Goal: Information Seeking & Learning: Learn about a topic

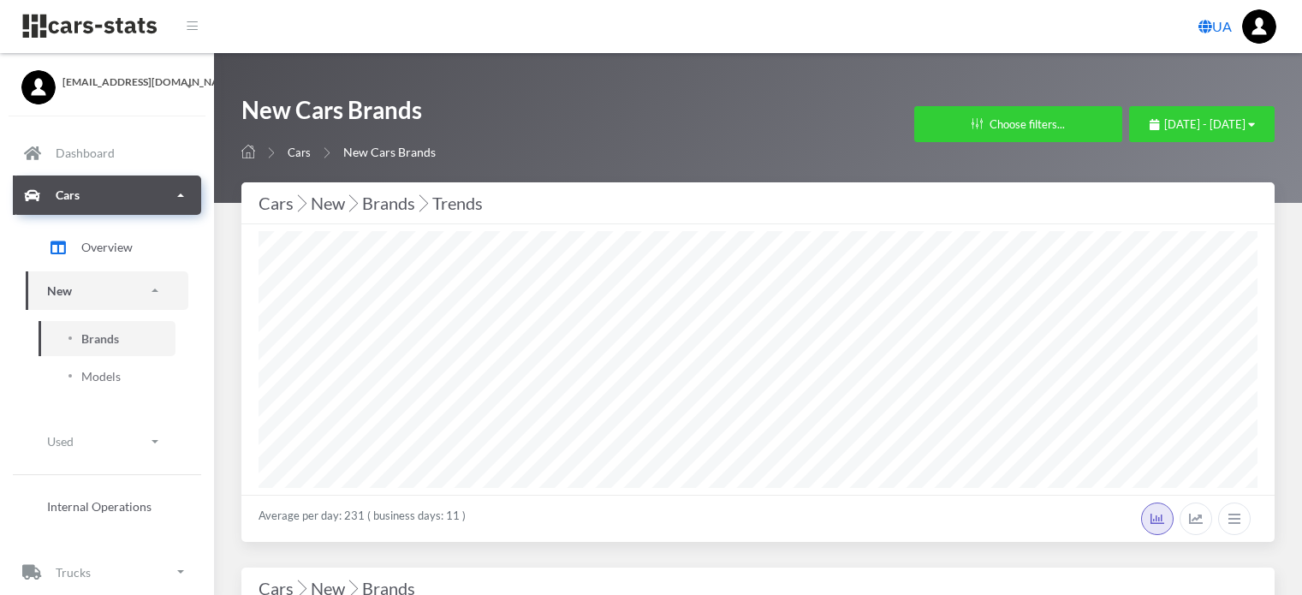
select select "25"
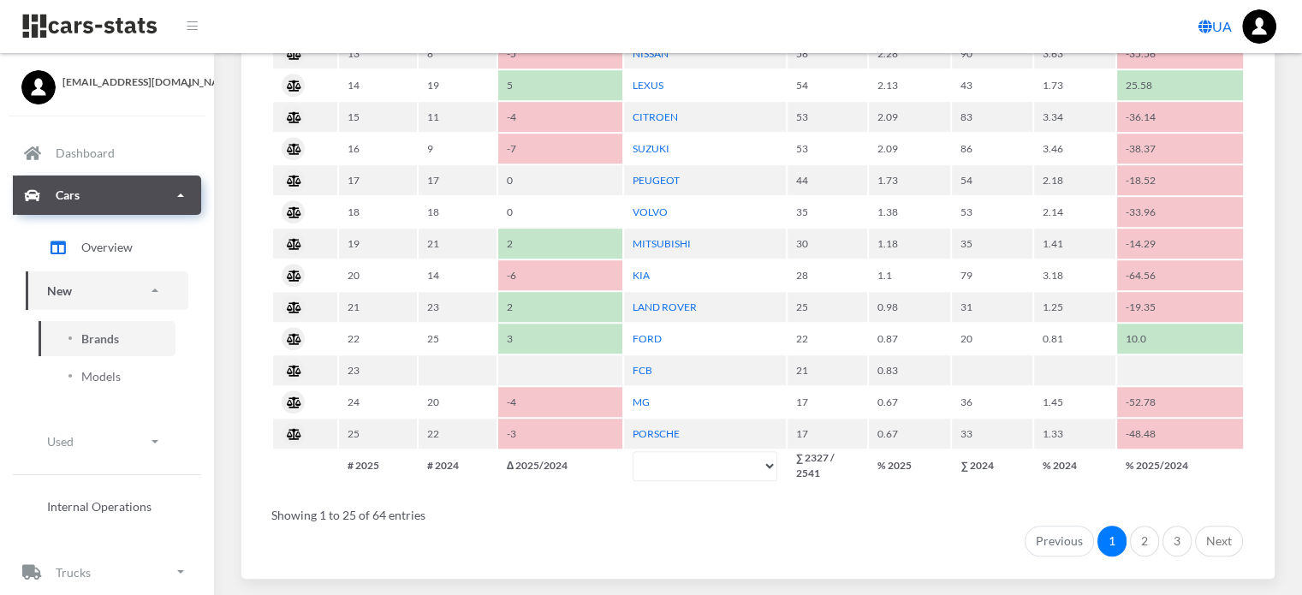
scroll to position [1370, 0]
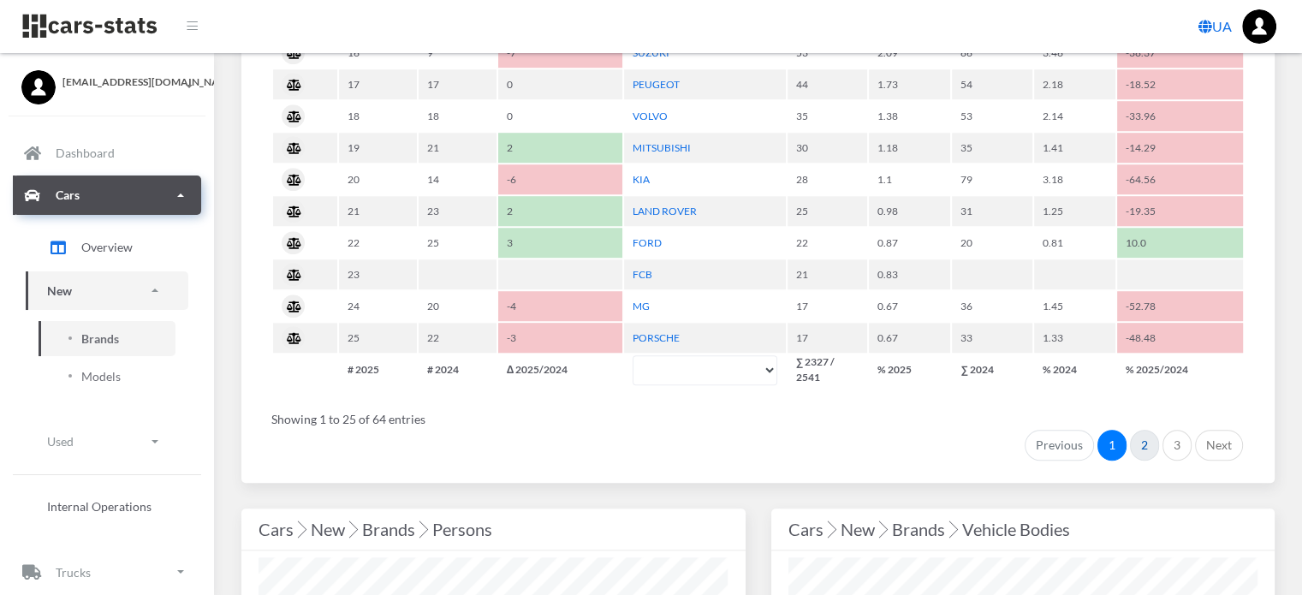
click at [1140, 436] on link "2" at bounding box center [1144, 445] width 29 height 31
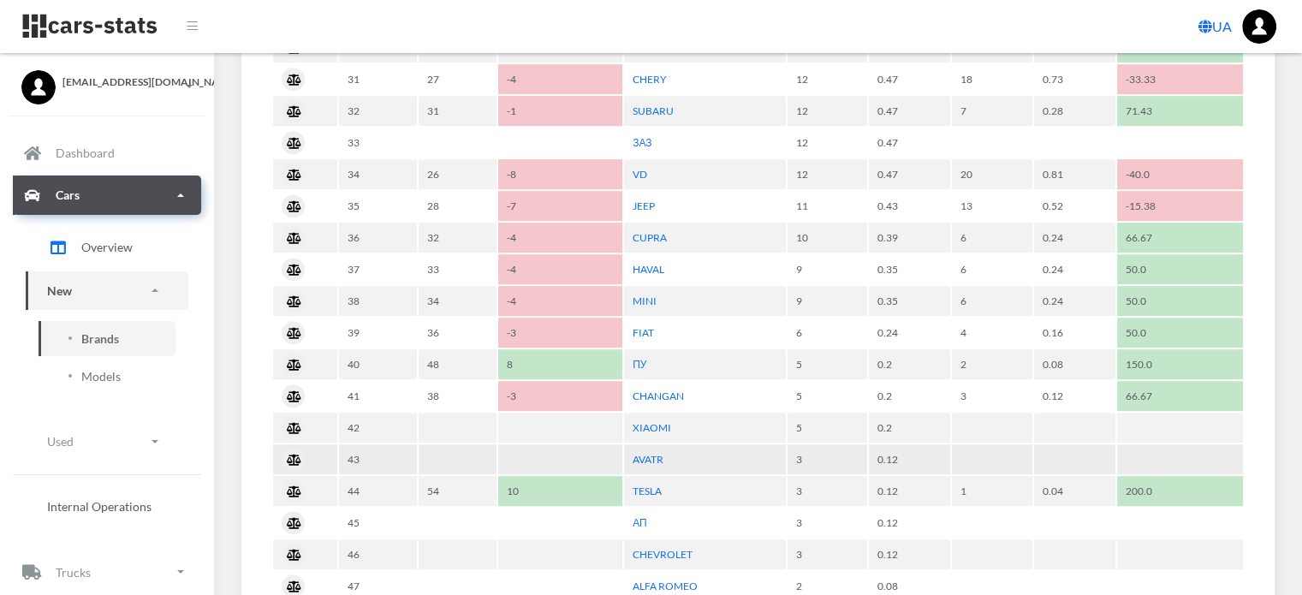
scroll to position [942, 0]
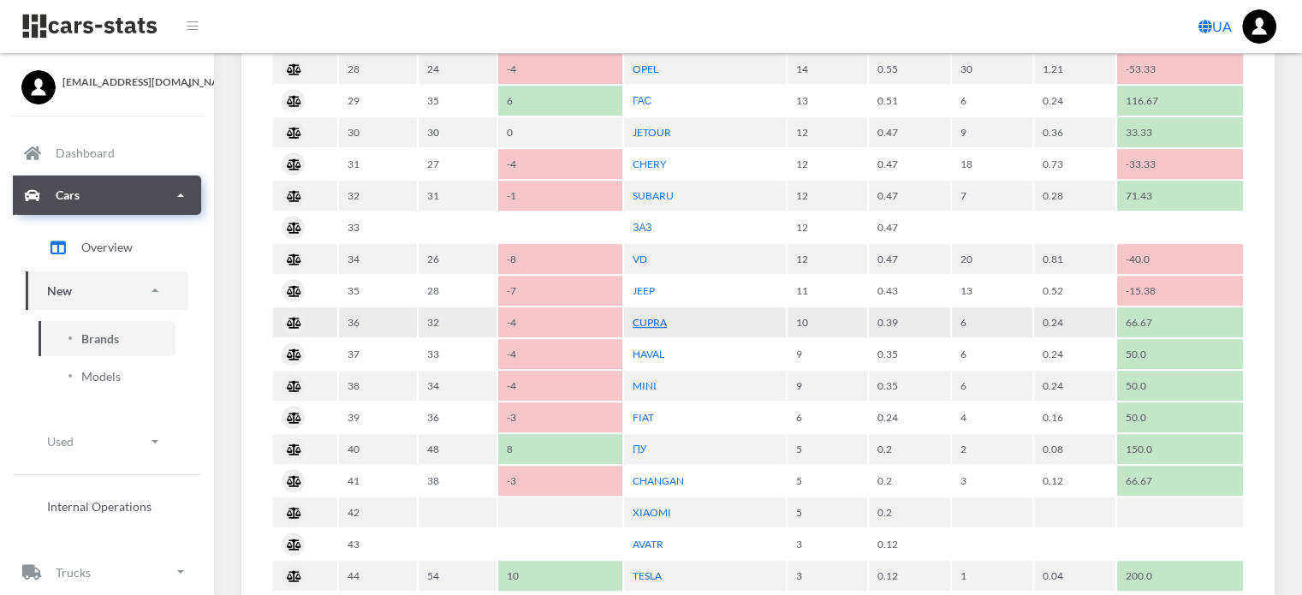
click at [662, 316] on link "CUPRA" at bounding box center [650, 322] width 34 height 13
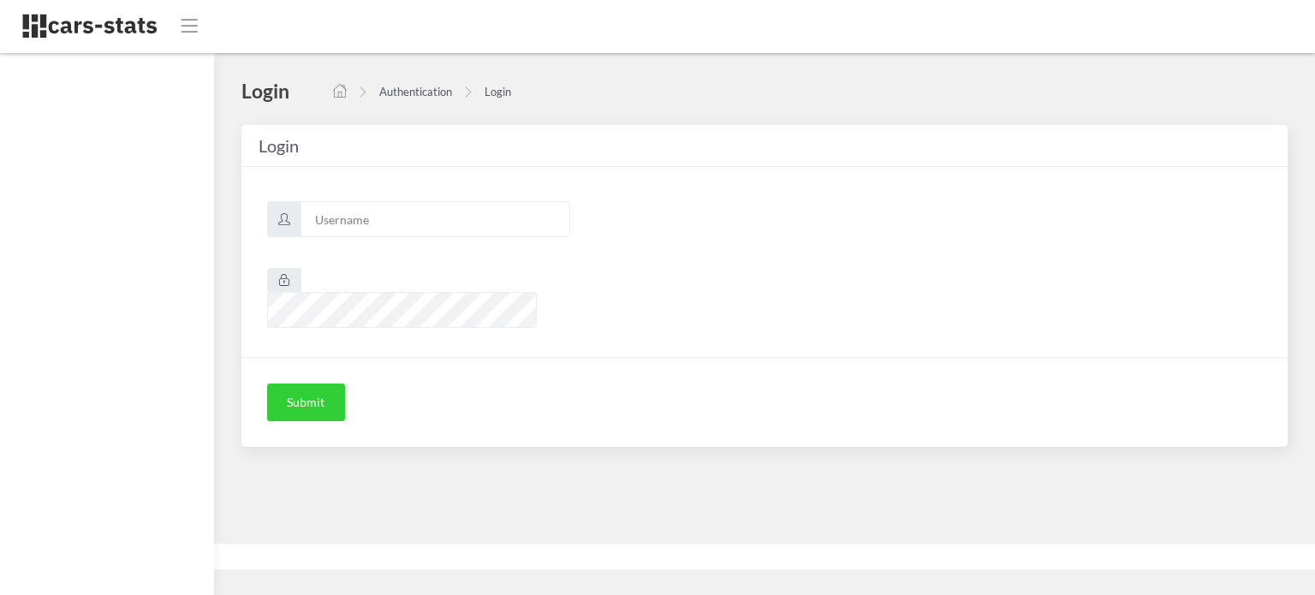
scroll to position [13, 13]
type input "awt"
click at [306, 383] on button "Submit" at bounding box center [306, 402] width 78 height 38
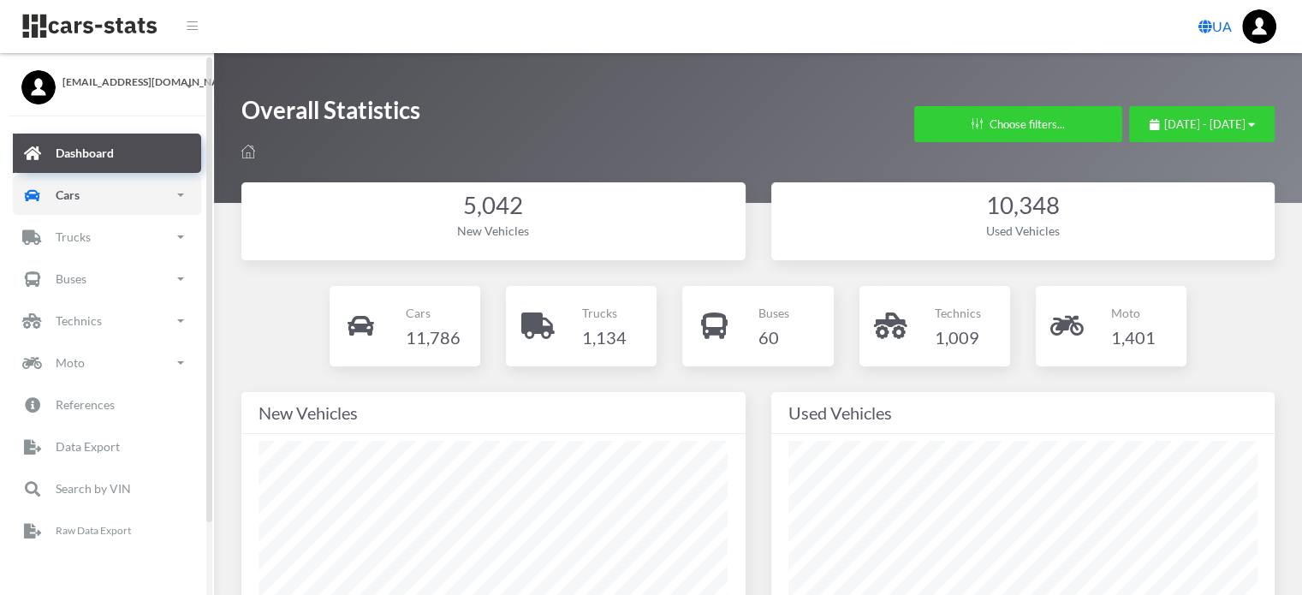
click at [134, 206] on link "Cars" at bounding box center [107, 194] width 188 height 39
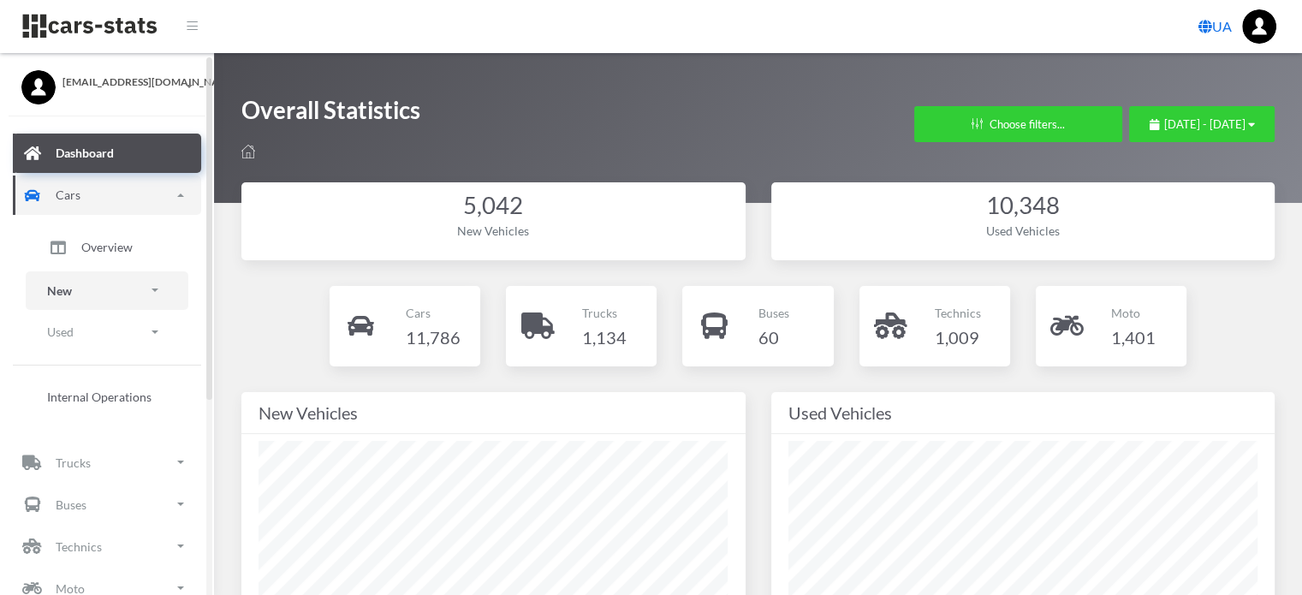
click at [101, 286] on link "New" at bounding box center [107, 290] width 163 height 39
click at [103, 338] on span "Brands" at bounding box center [100, 339] width 38 height 18
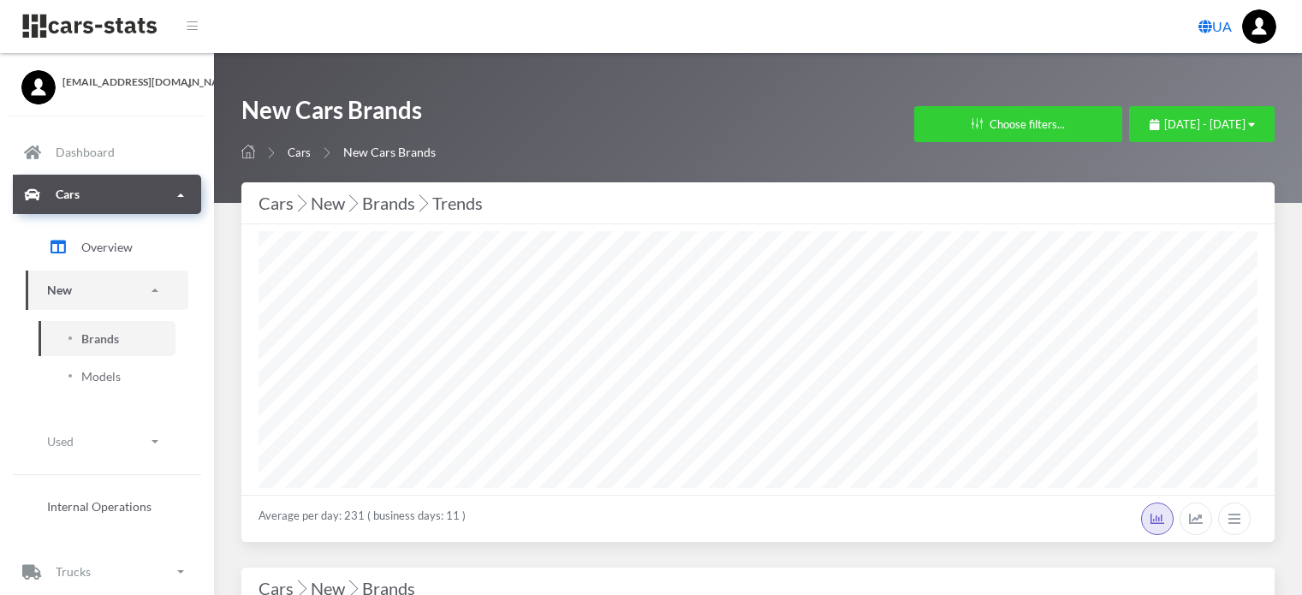
select select "25"
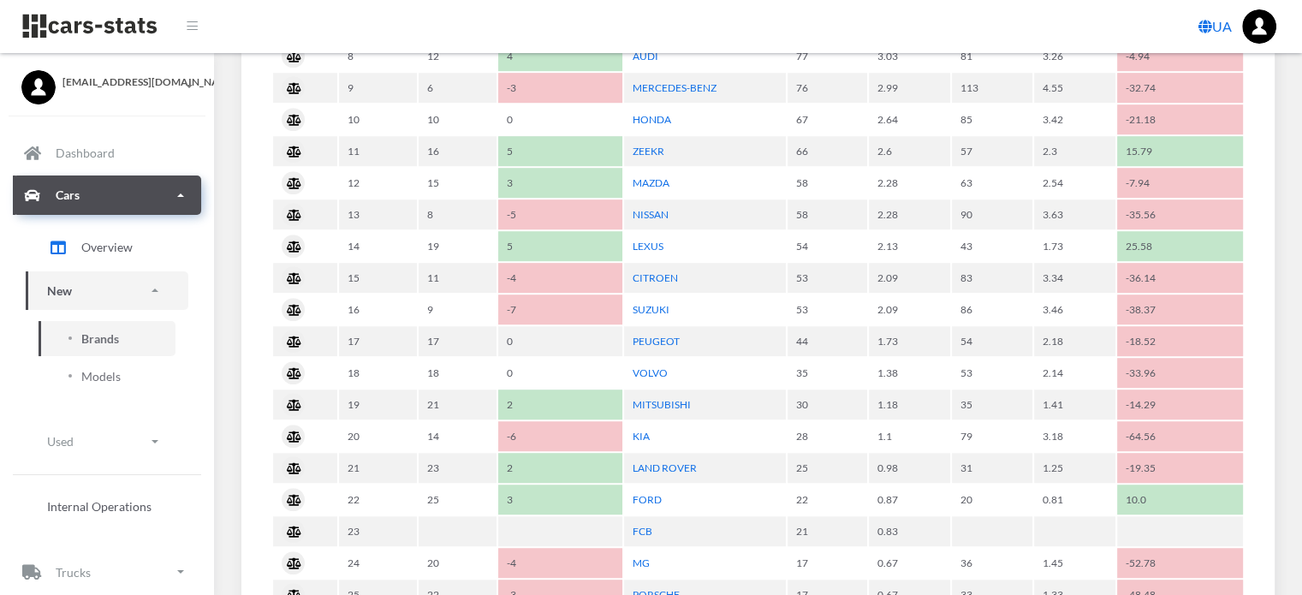
scroll to position [1284, 0]
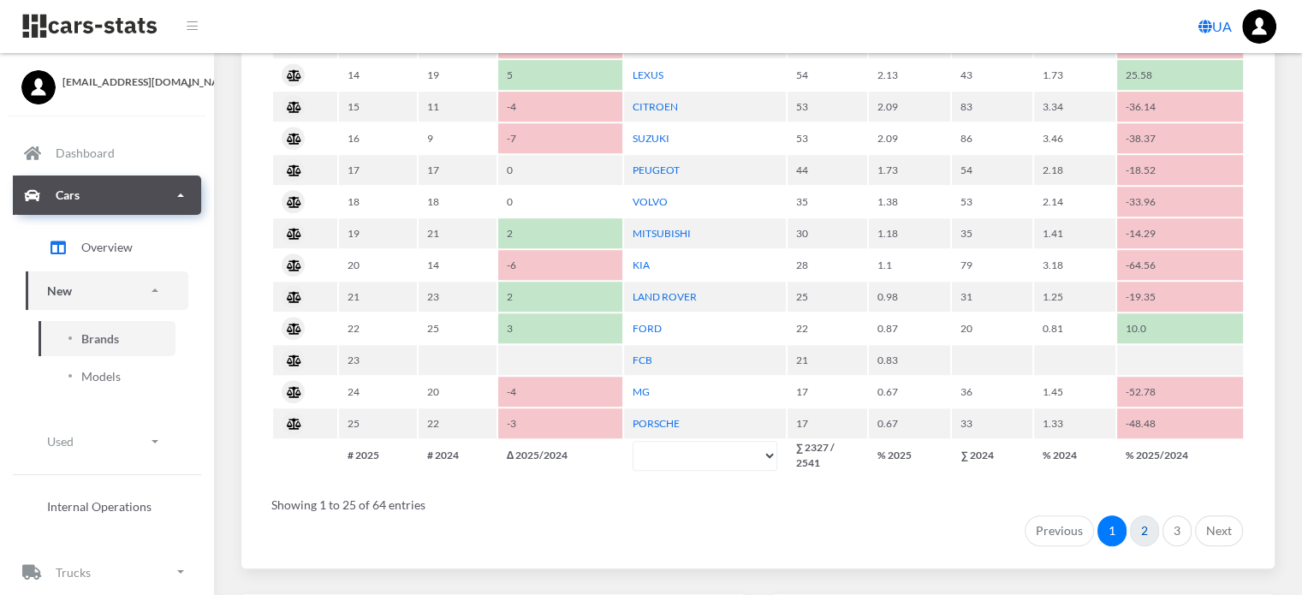
click at [1152, 520] on link "2" at bounding box center [1144, 530] width 29 height 31
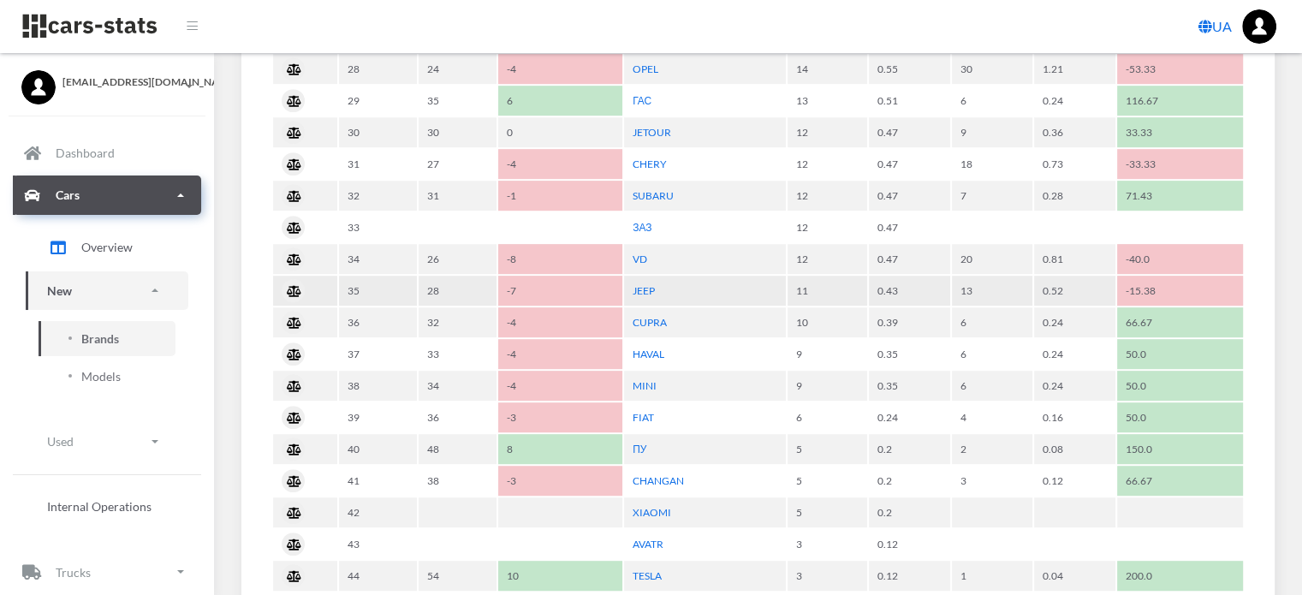
scroll to position [942, 0]
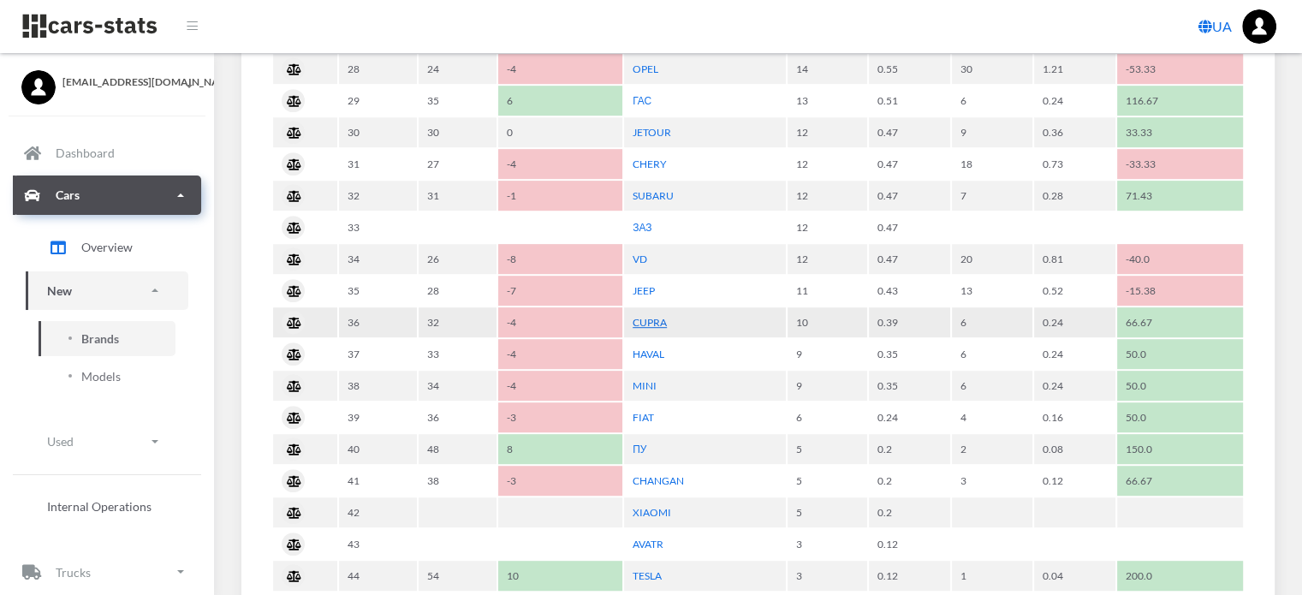
click at [651, 318] on link "CUPRA" at bounding box center [650, 322] width 34 height 13
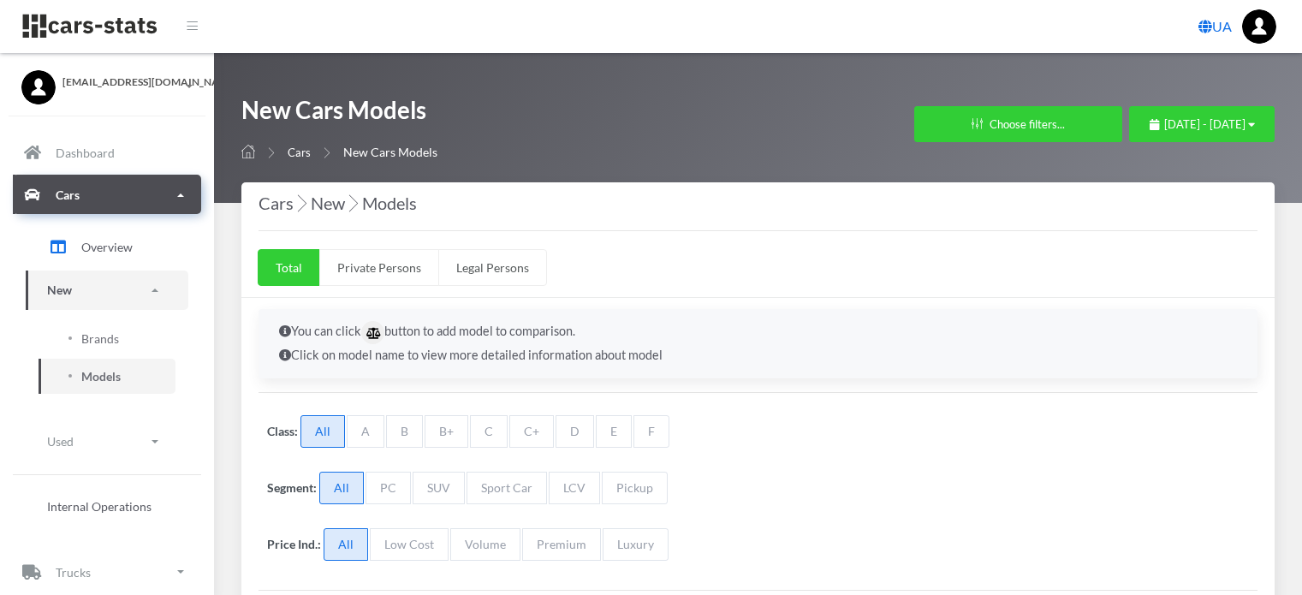
select select "25"
select select "CUPRA"
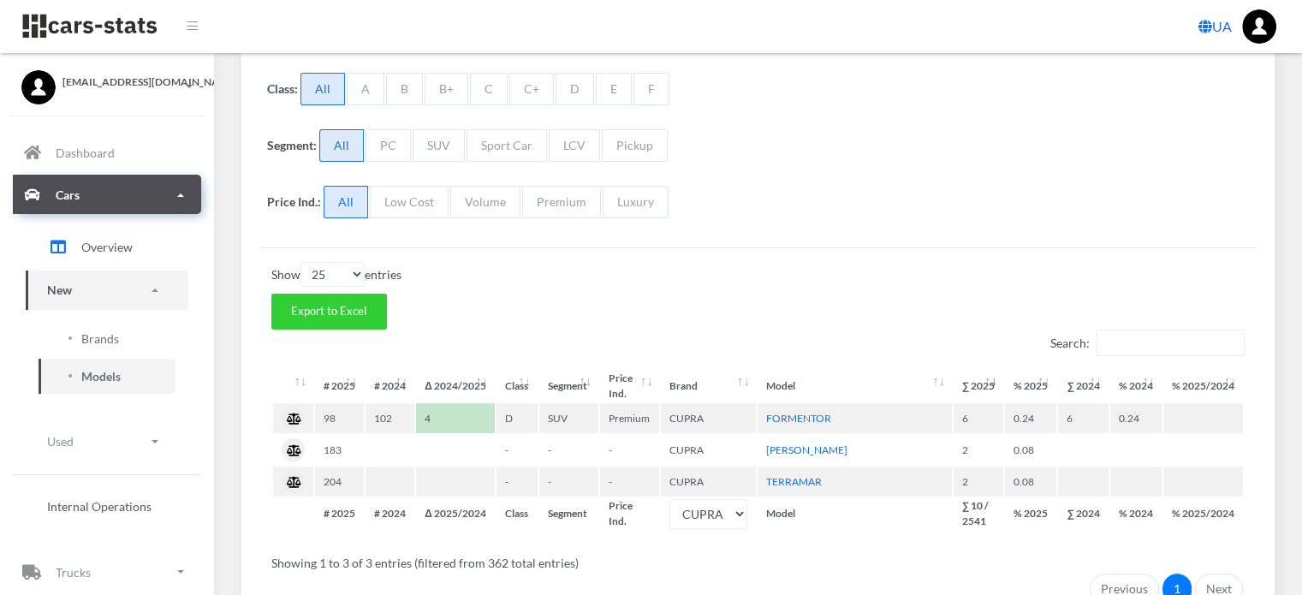
scroll to position [13, 13]
click at [98, 342] on span "Brands" at bounding box center [100, 339] width 38 height 18
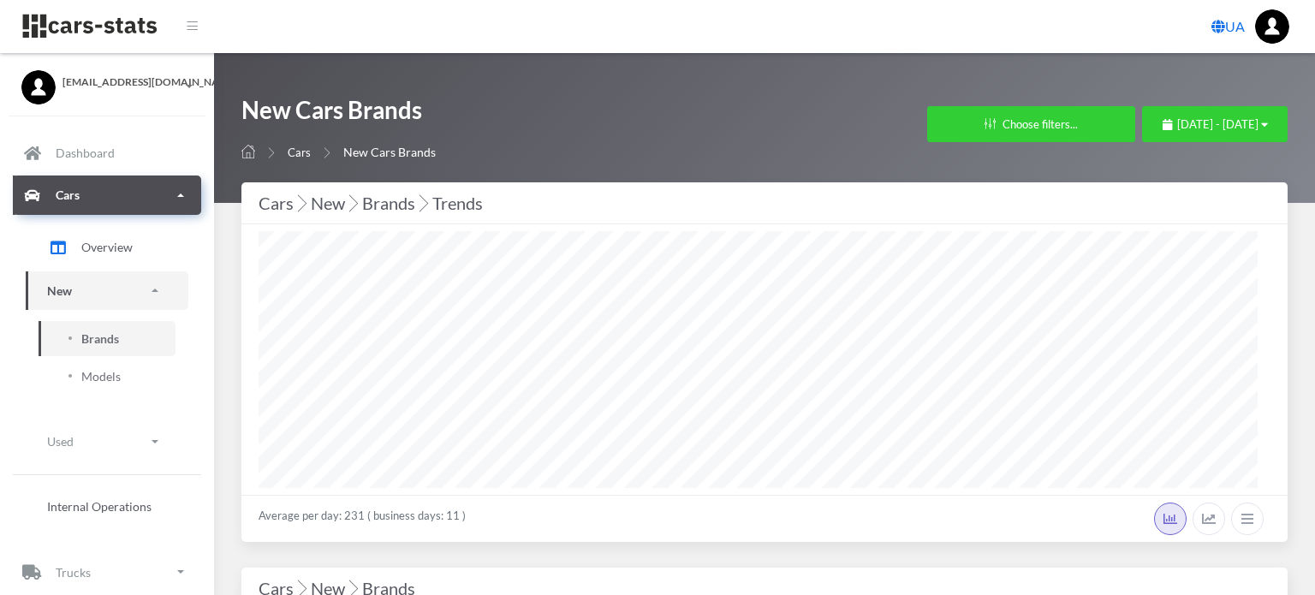
select select "25"
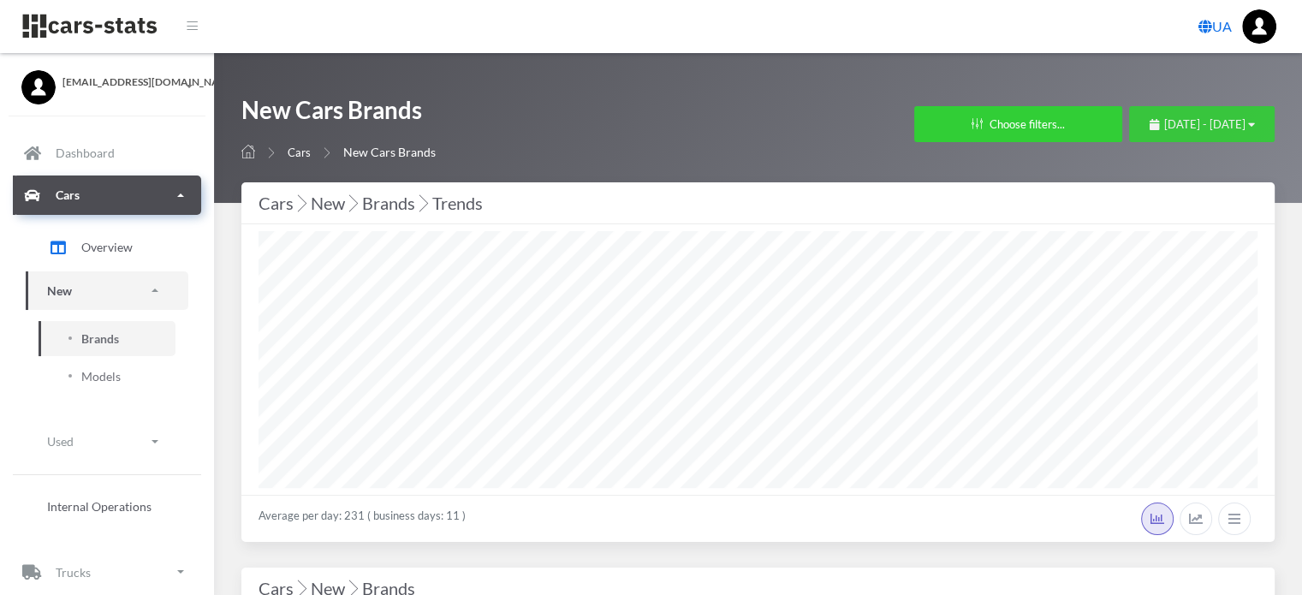
click at [1164, 126] on span "October 1, 2025 - October 14, 2025" at bounding box center [1204, 124] width 81 height 14
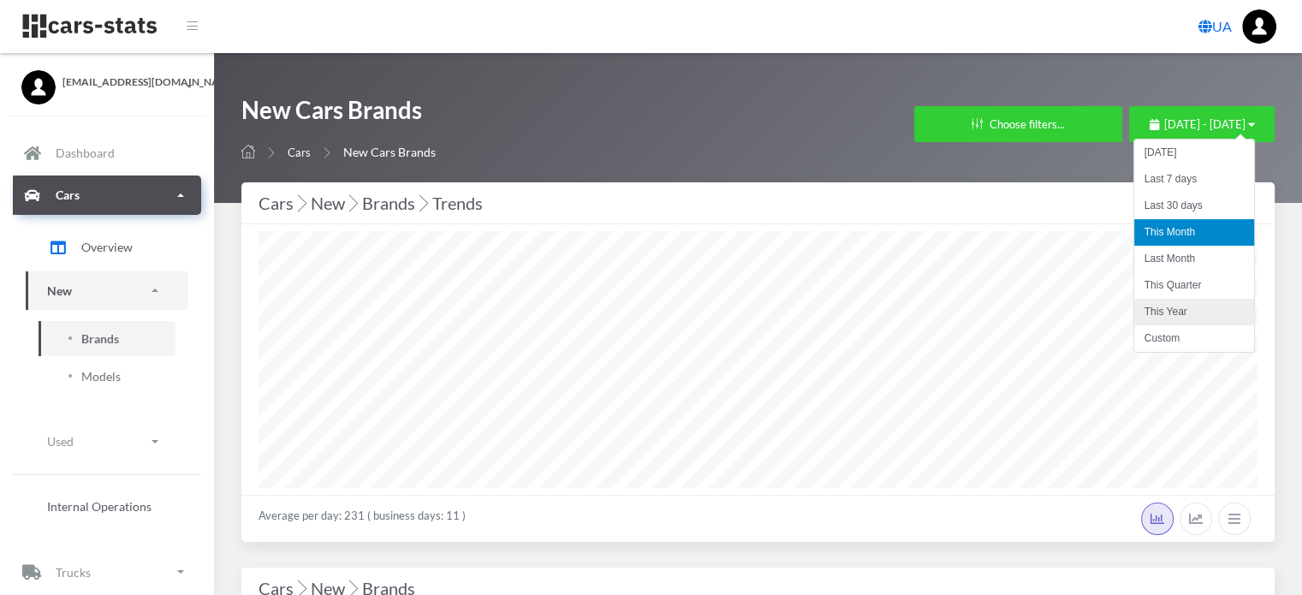
click at [1151, 307] on li "This Year" at bounding box center [1194, 312] width 120 height 27
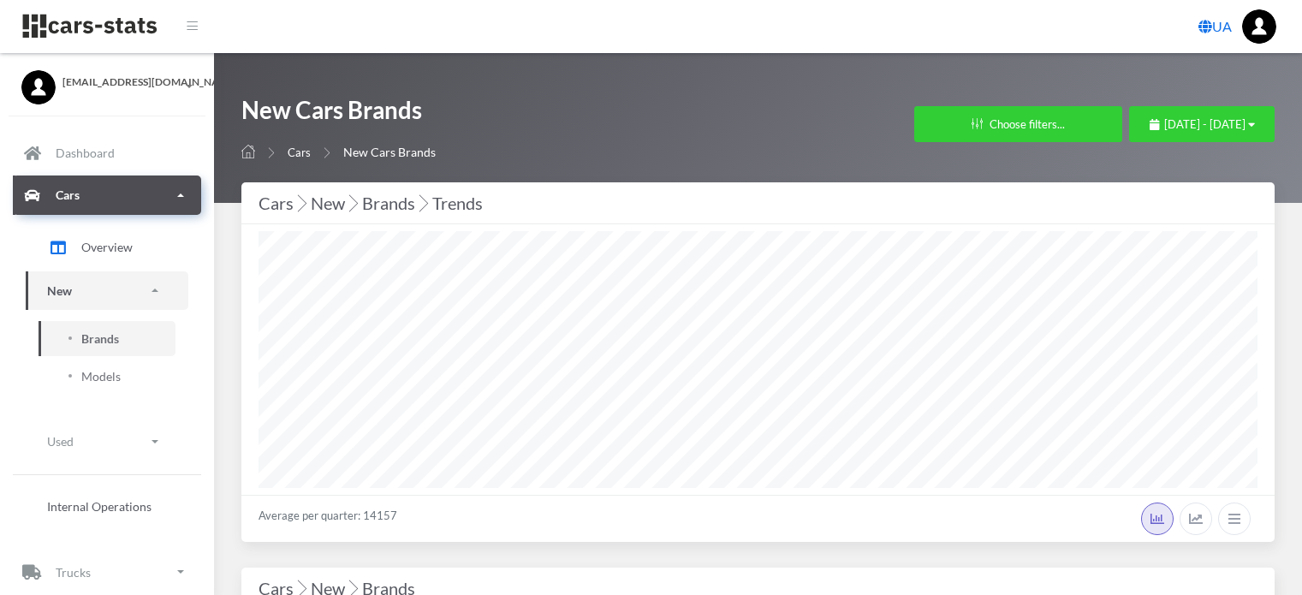
select select "25"
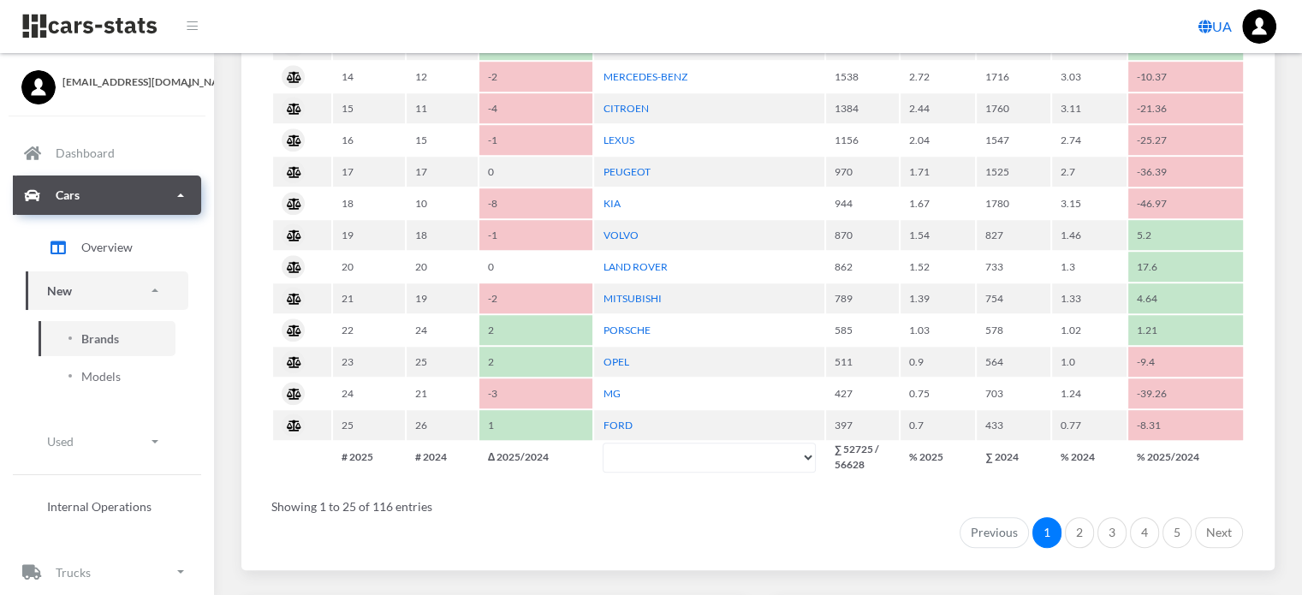
scroll to position [1284, 0]
click at [1080, 518] on link "2" at bounding box center [1079, 530] width 29 height 31
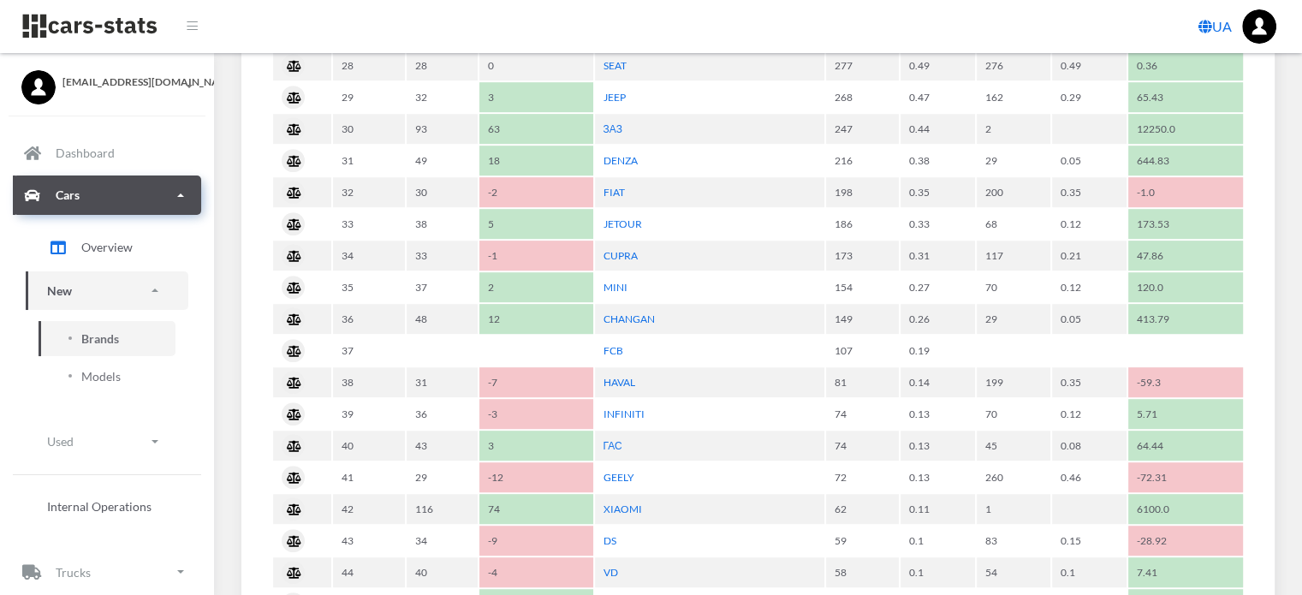
scroll to position [942, 0]
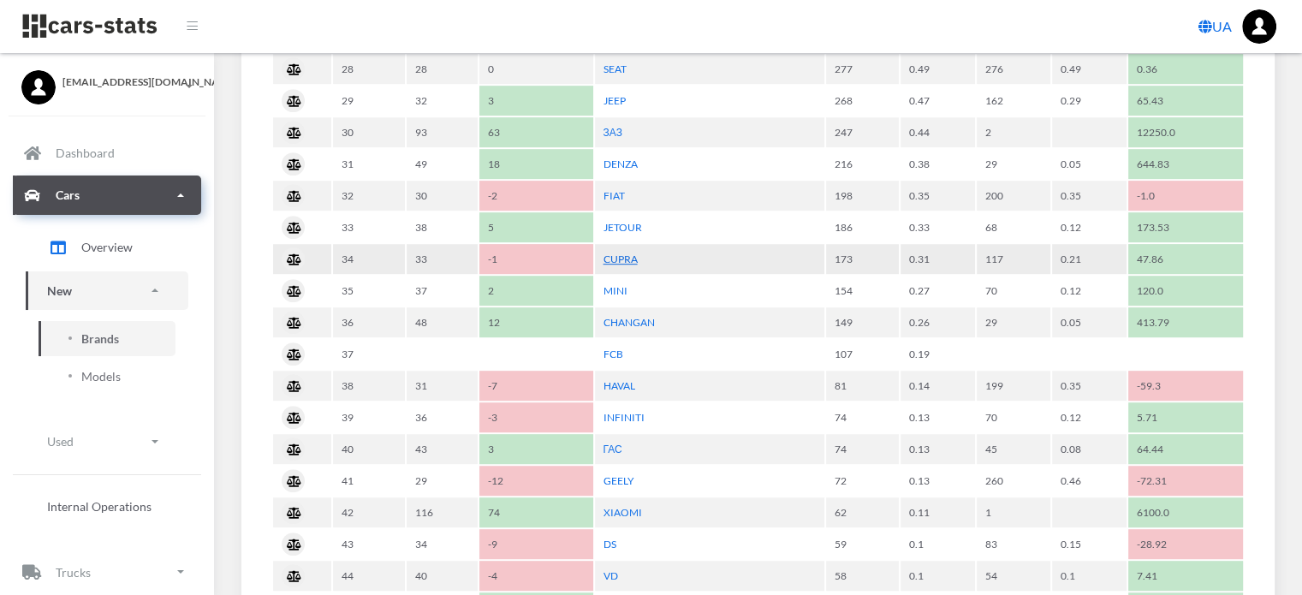
click at [622, 258] on link "CUPRA" at bounding box center [620, 259] width 34 height 13
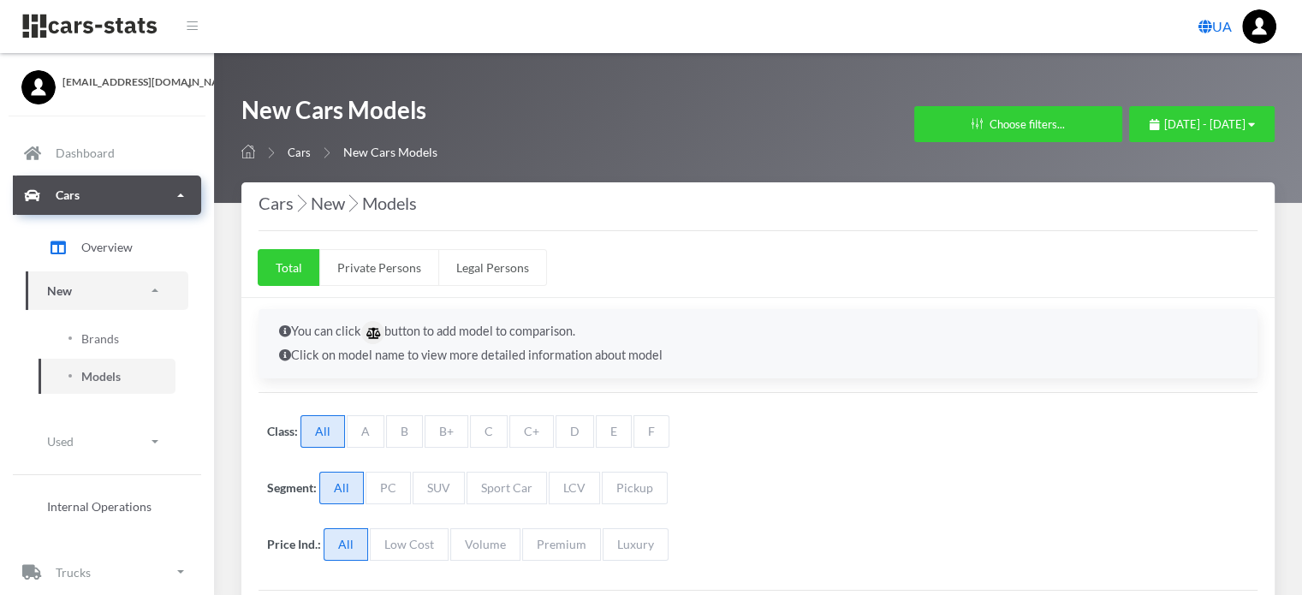
select select "25"
select select "CUPRA"
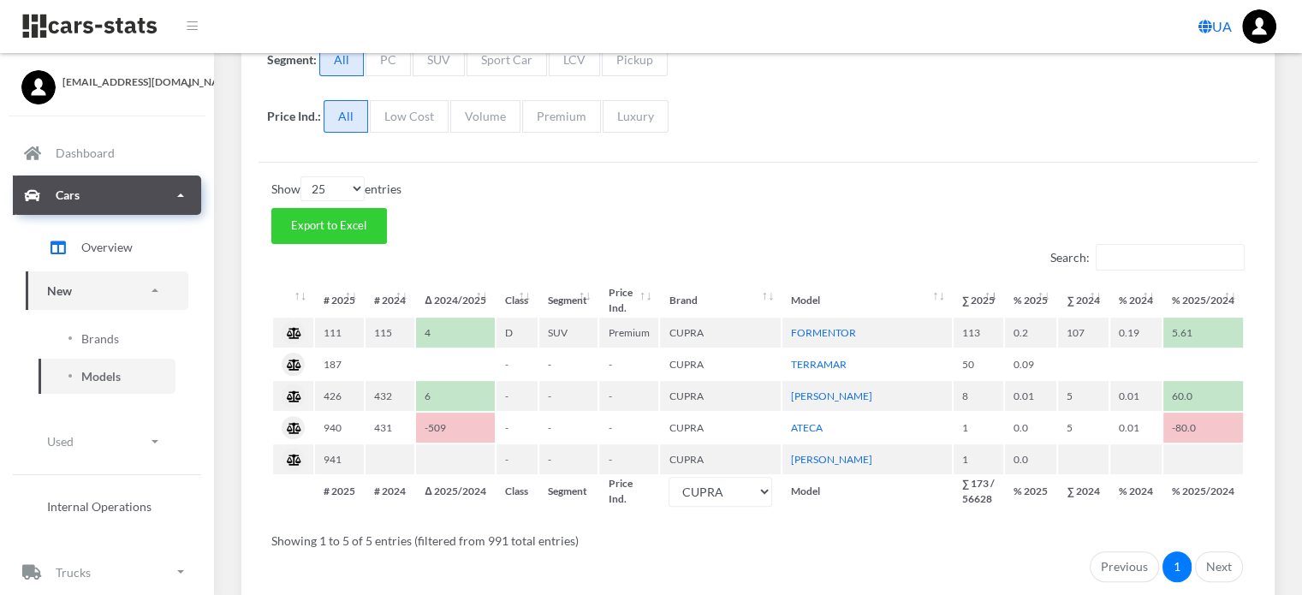
scroll to position [503, 0]
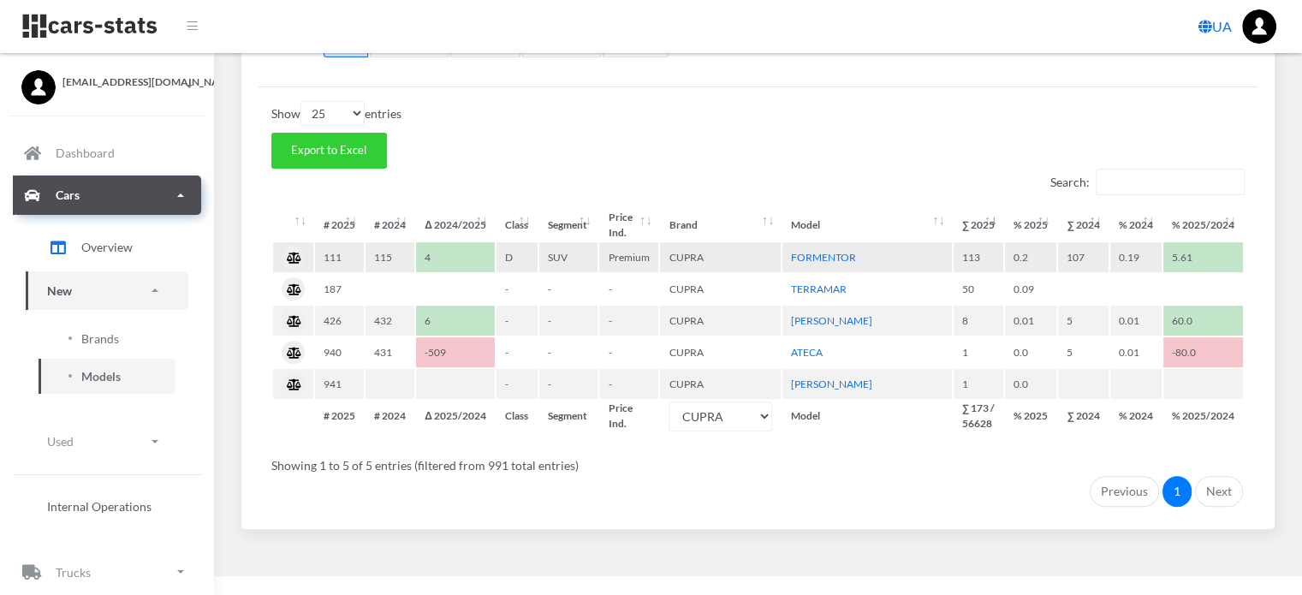
click at [685, 258] on td "CUPRA" at bounding box center [720, 257] width 121 height 30
click at [809, 253] on link "FORMENTOR" at bounding box center [823, 257] width 65 height 13
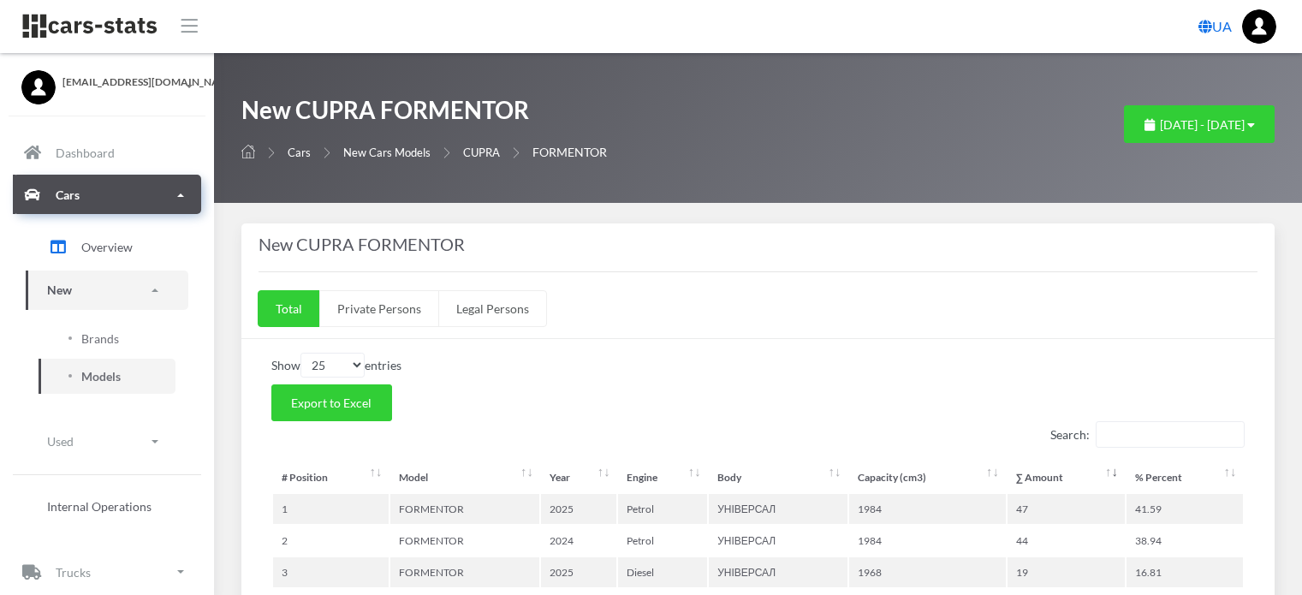
select select "25"
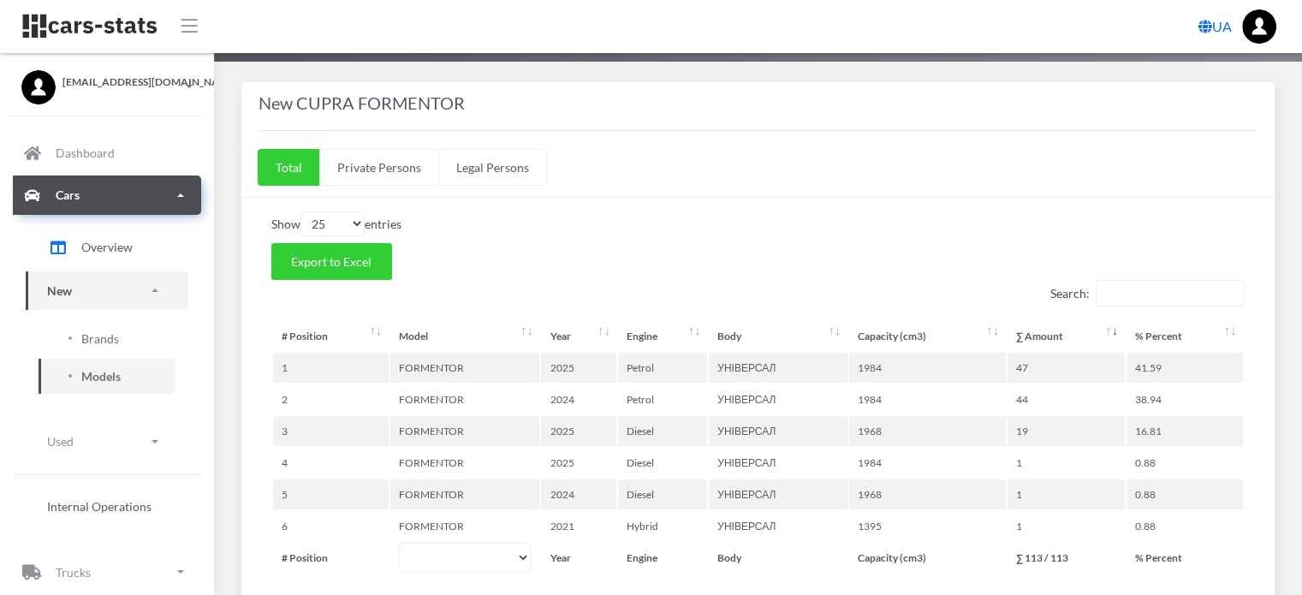
scroll to position [171, 0]
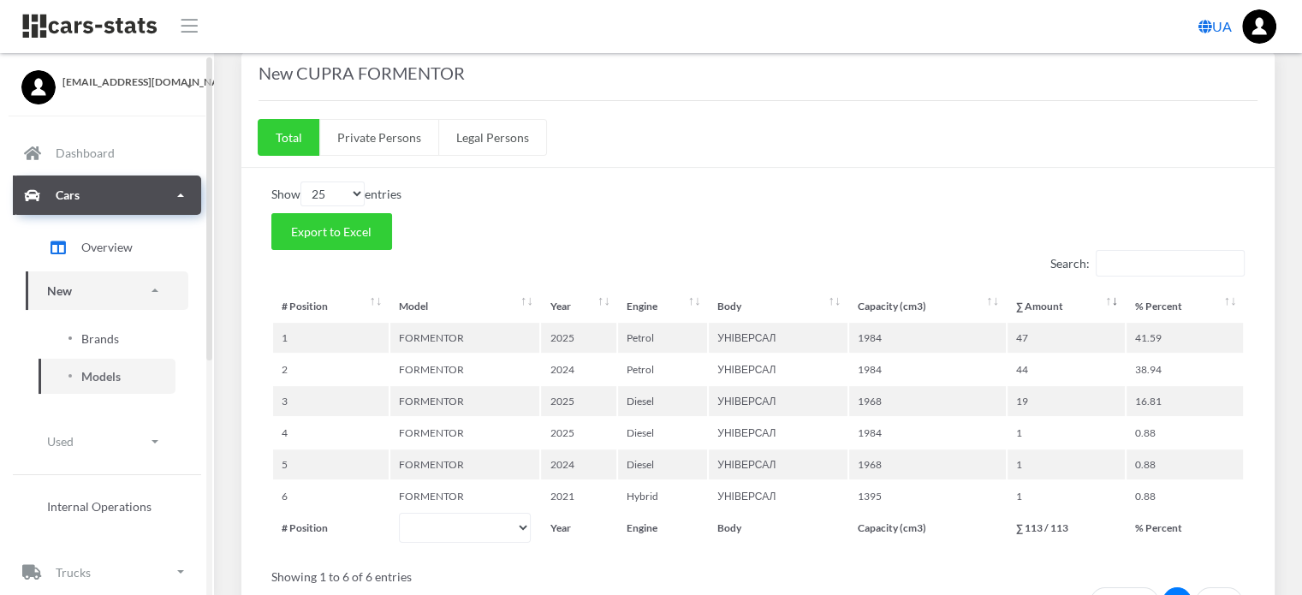
click at [99, 337] on span "Brands" at bounding box center [100, 339] width 38 height 18
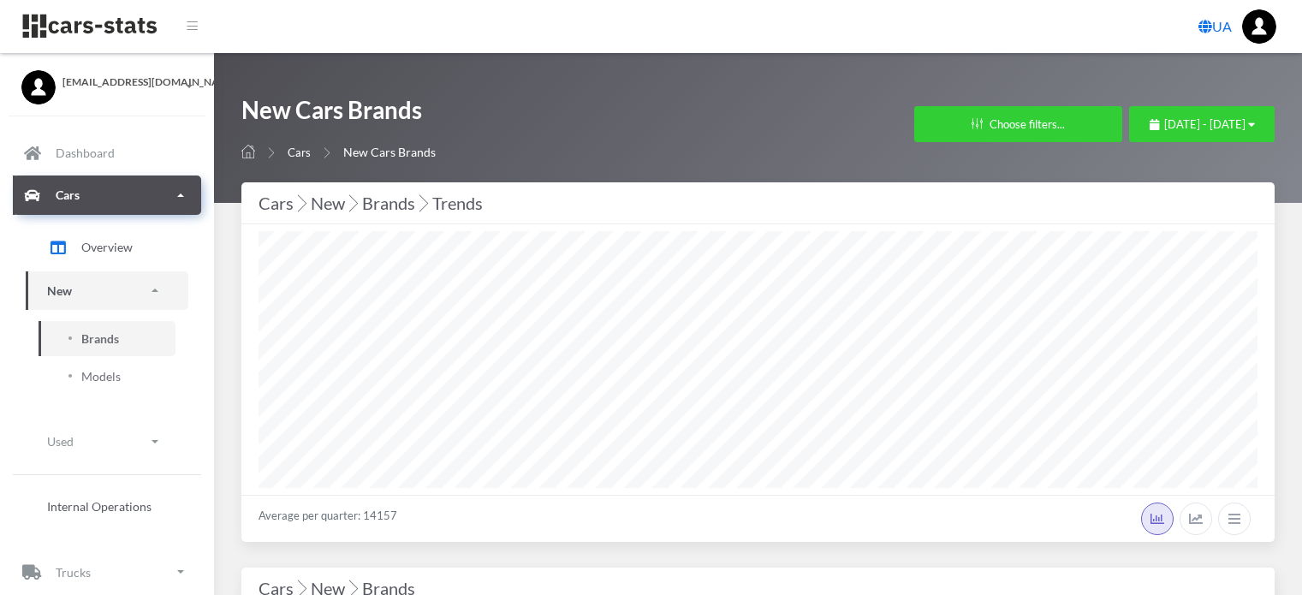
select select "25"
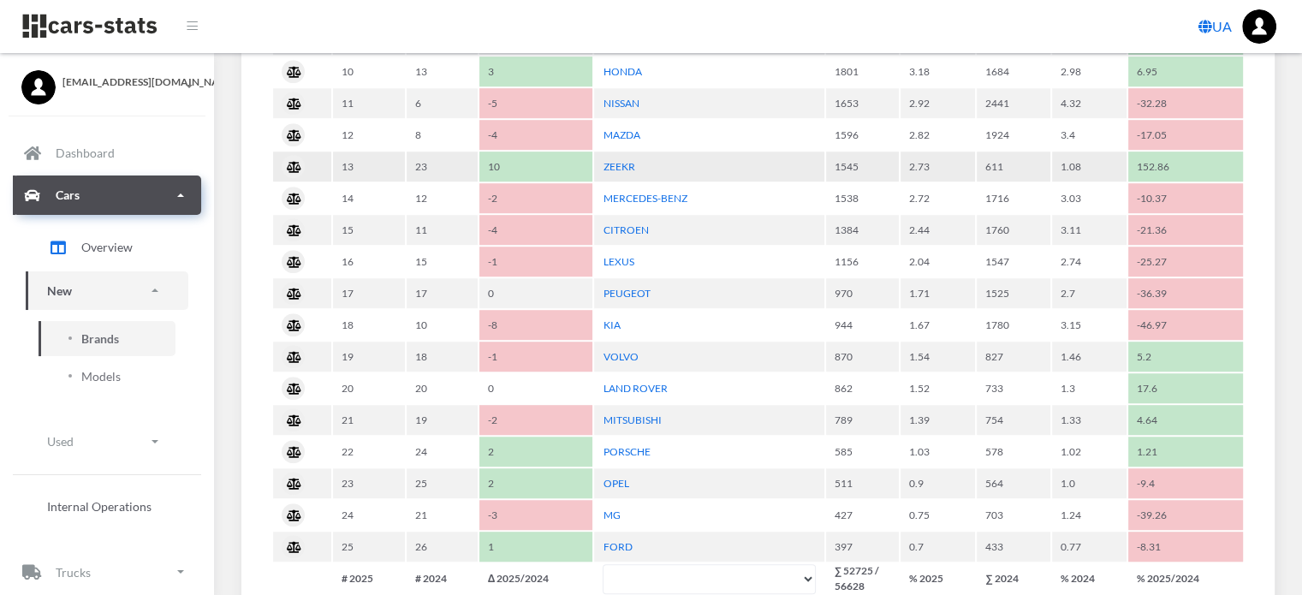
scroll to position [1541, 0]
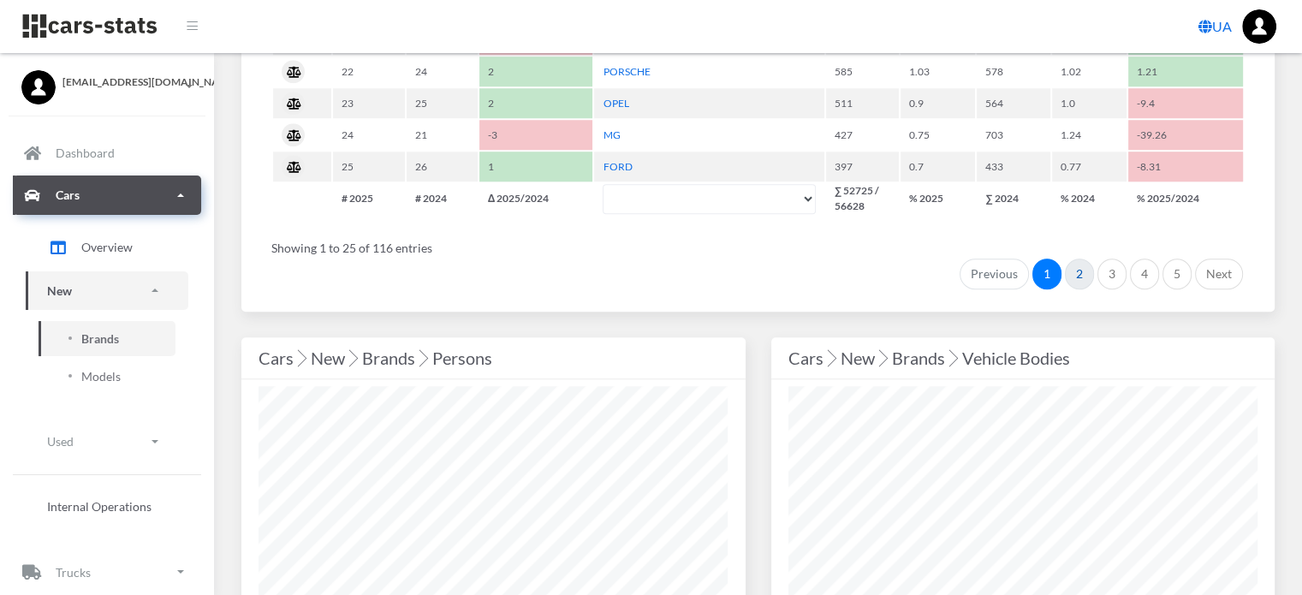
click at [1085, 265] on link "2" at bounding box center [1079, 274] width 29 height 31
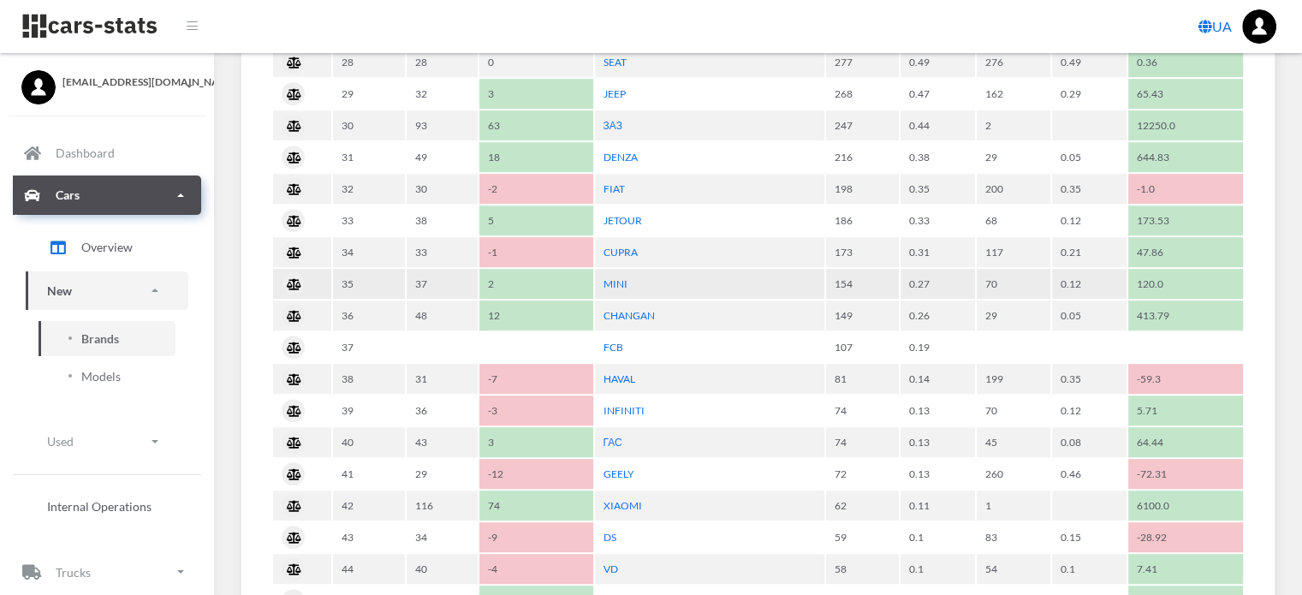
scroll to position [942, 0]
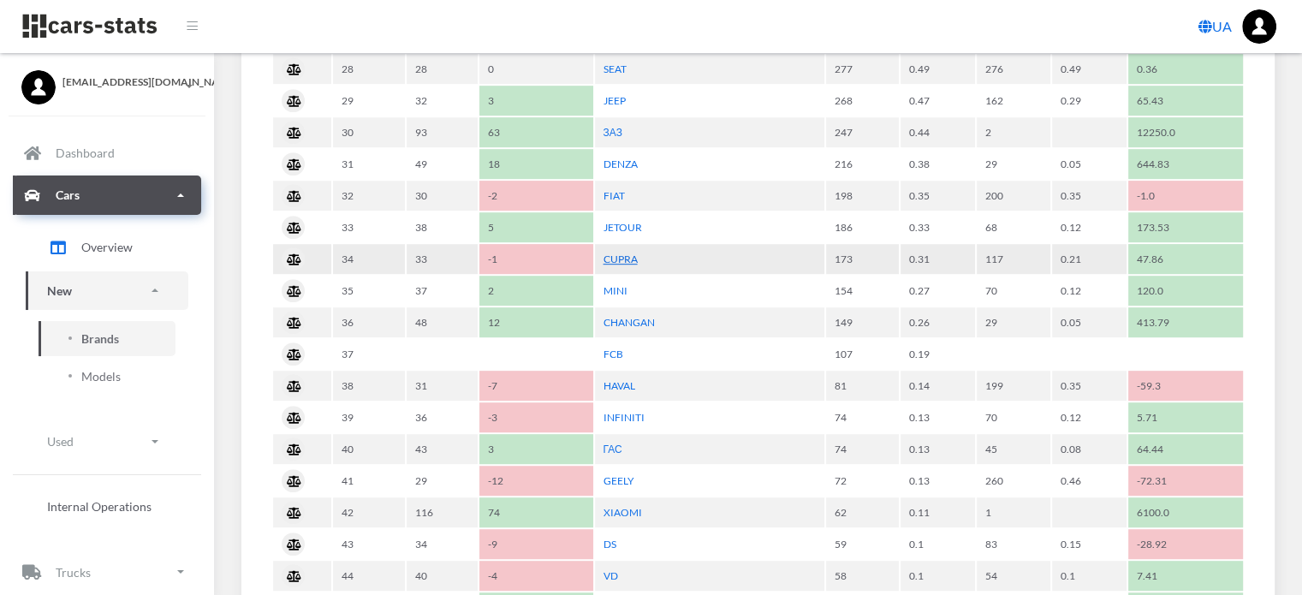
click at [620, 253] on link "CUPRA" at bounding box center [620, 259] width 34 height 13
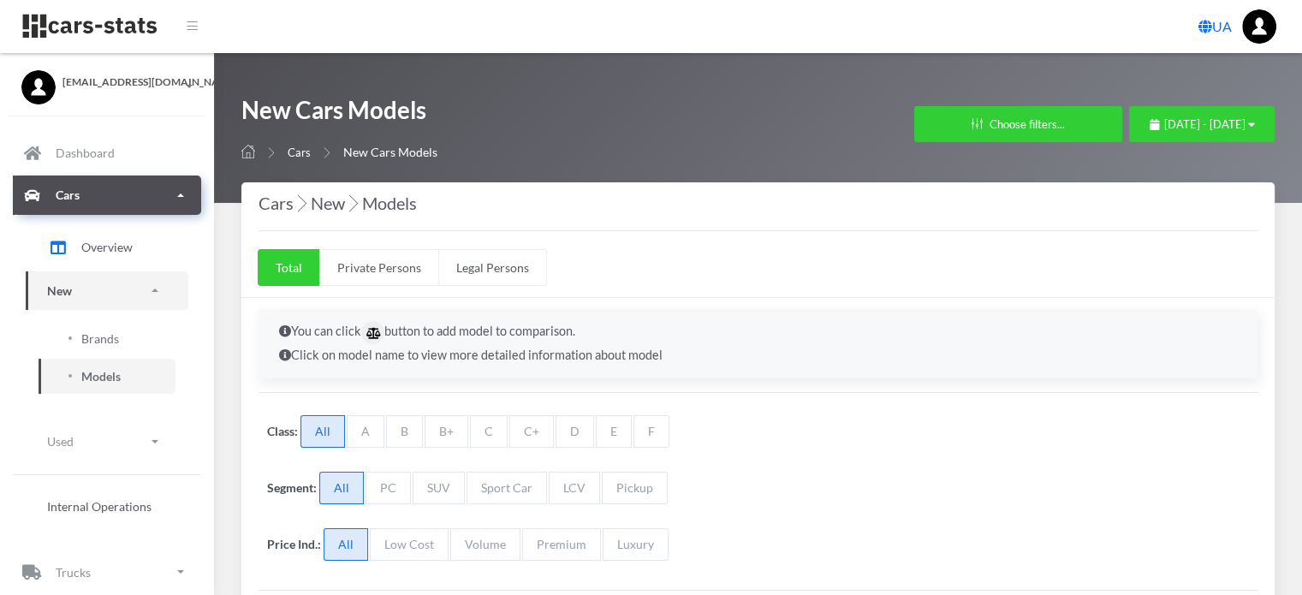
select select "25"
select select "CUPRA"
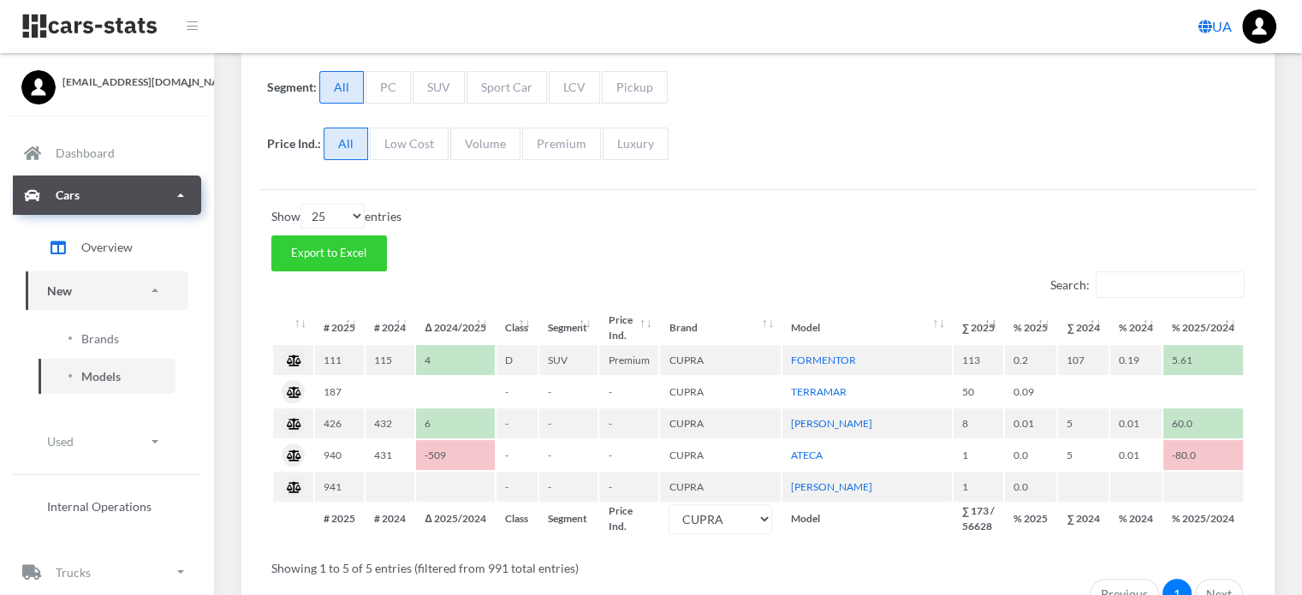
scroll to position [428, 0]
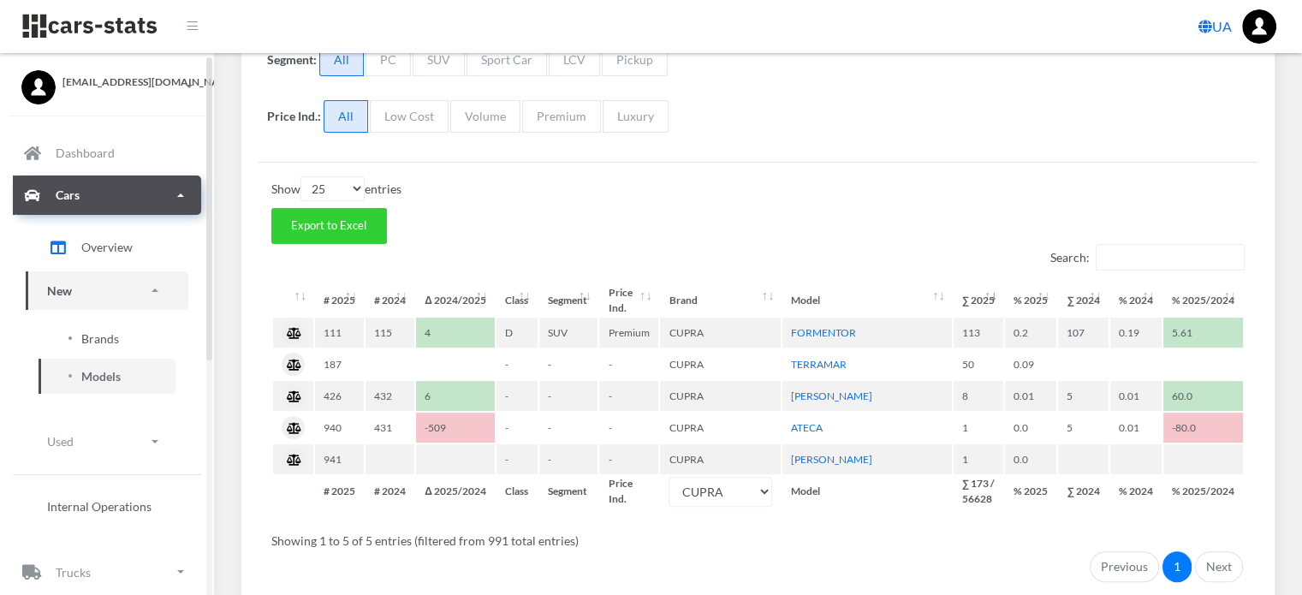
click at [108, 336] on span "Brands" at bounding box center [100, 339] width 38 height 18
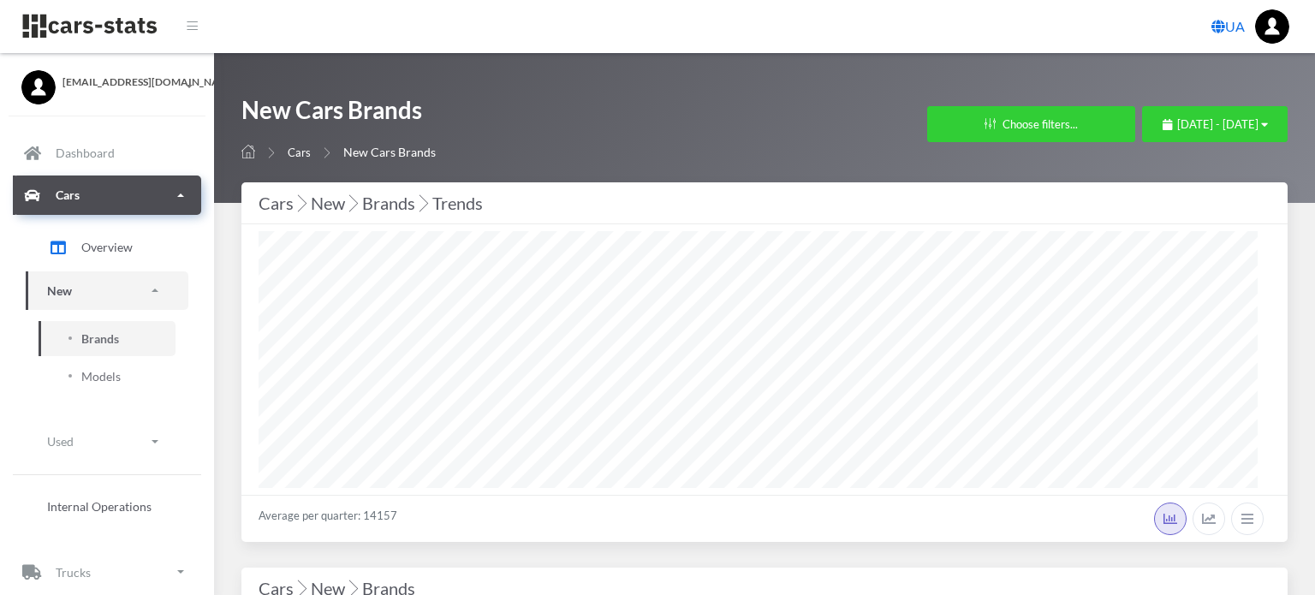
select select "25"
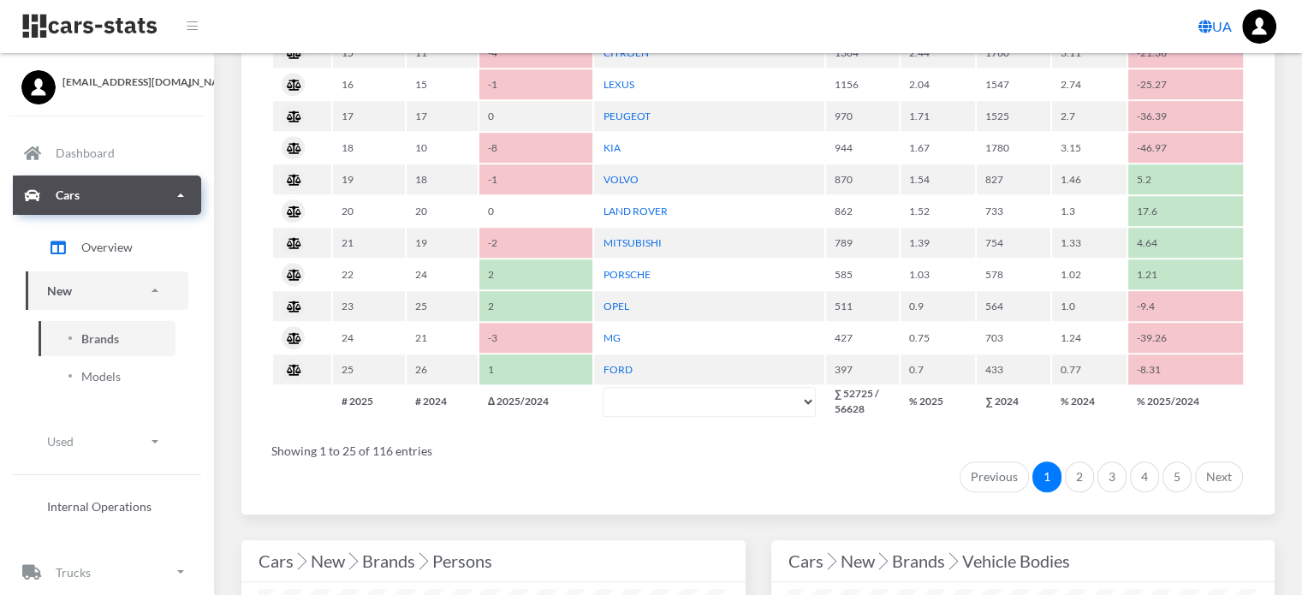
scroll to position [1361, 0]
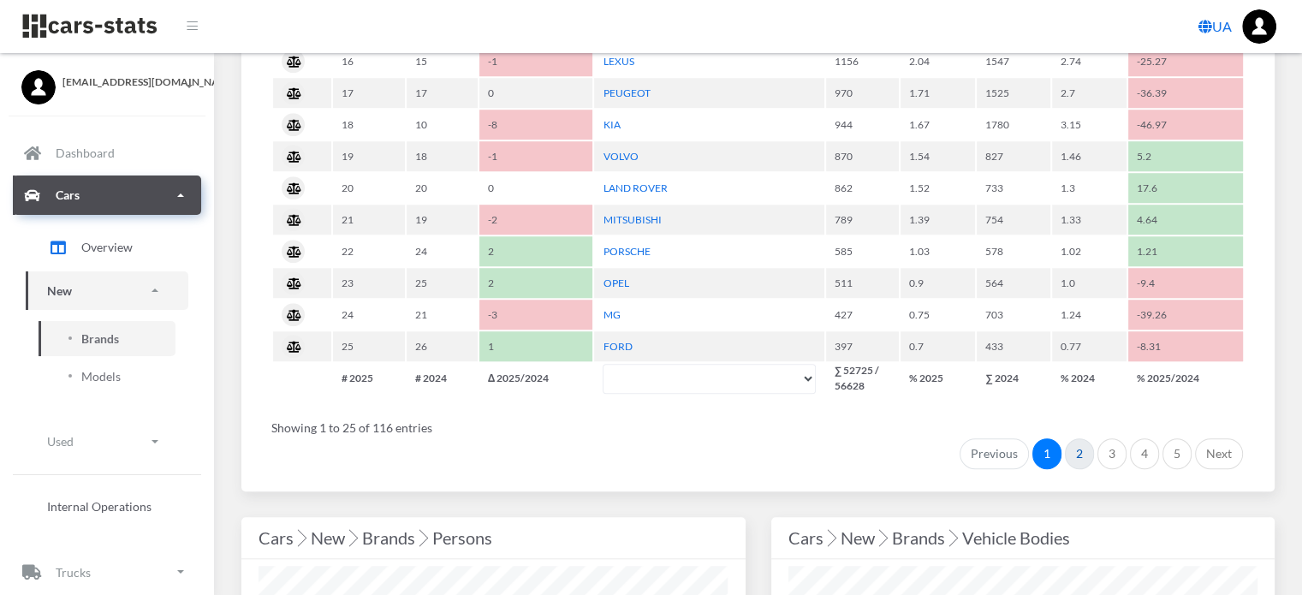
click at [1073, 440] on link "2" at bounding box center [1079, 453] width 29 height 31
